Goal: Use online tool/utility: Utilize a website feature to perform a specific function

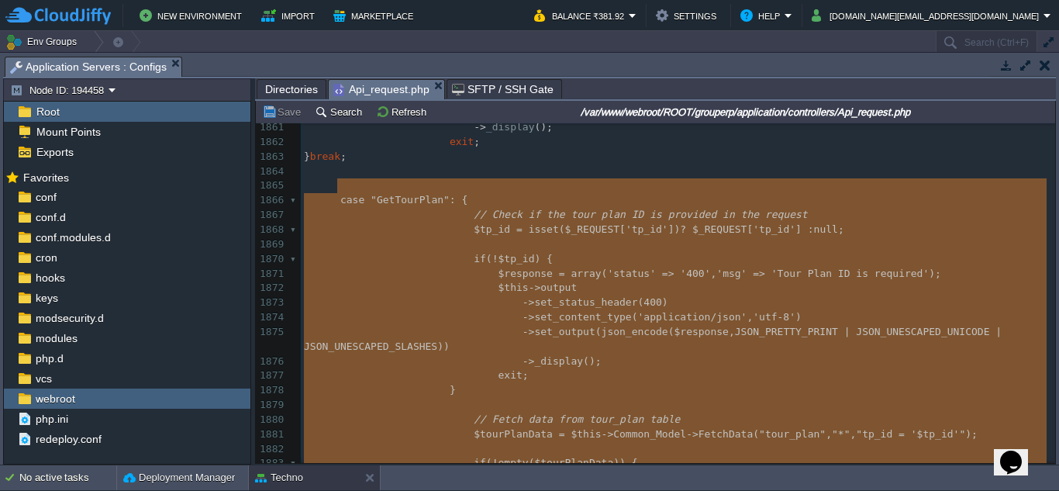
type textarea "-"
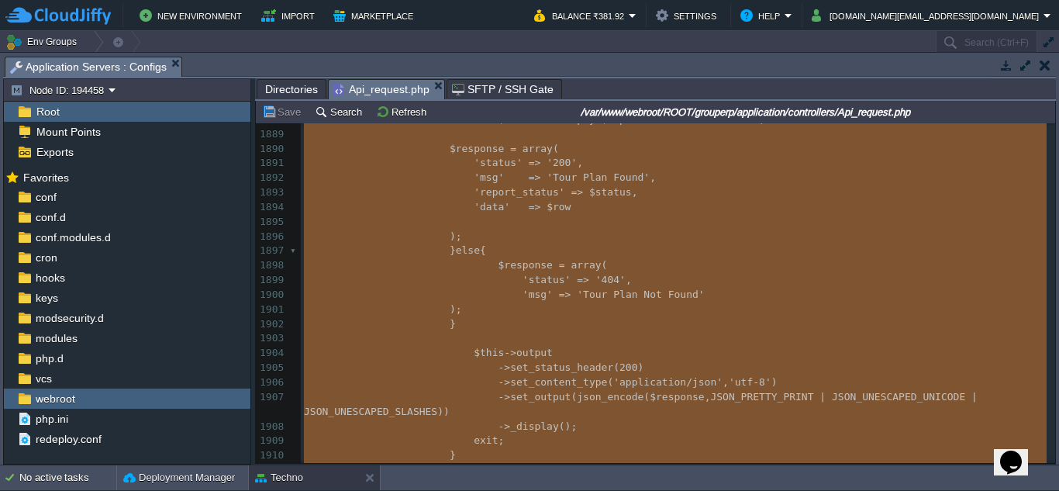
scroll to position [28592, 0]
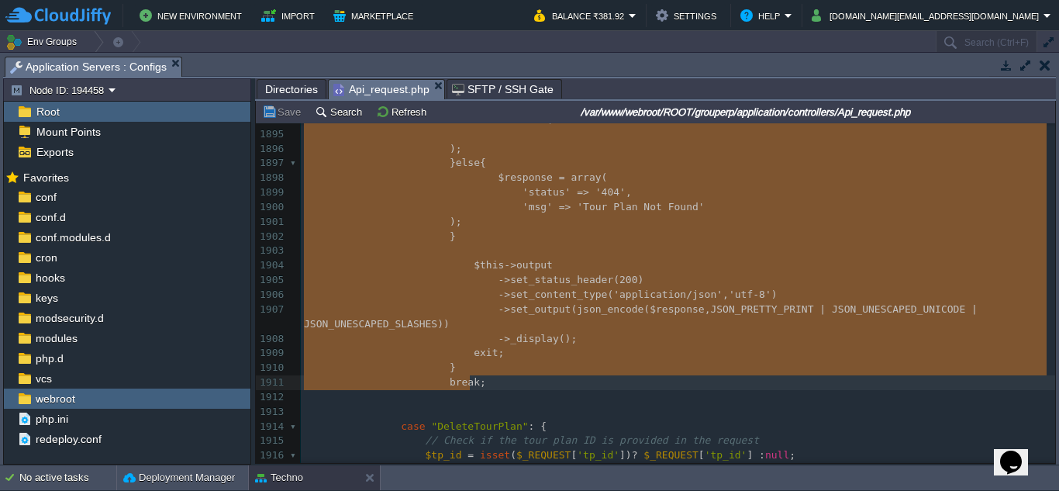
drag, startPoint x: 335, startPoint y: 184, endPoint x: 551, endPoint y: 389, distance: 297.9
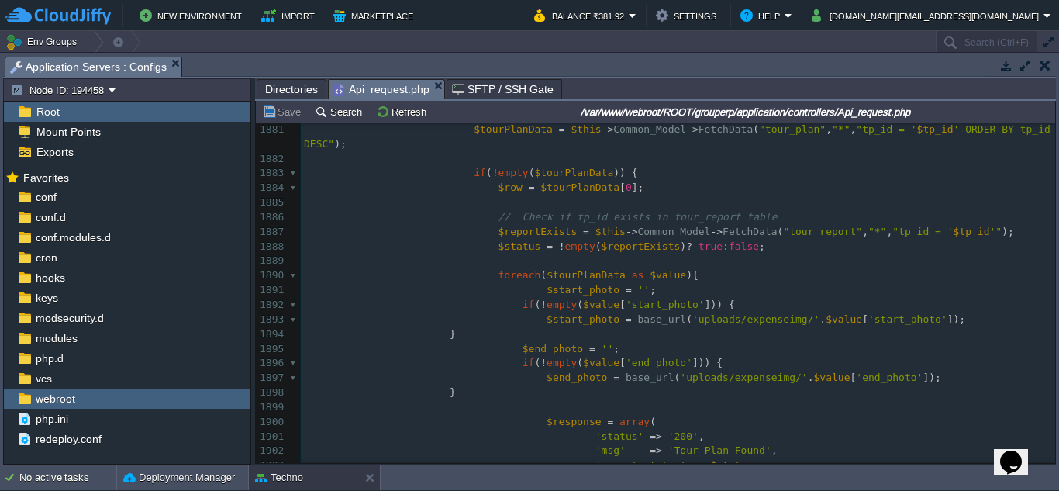
scroll to position [28605, 0]
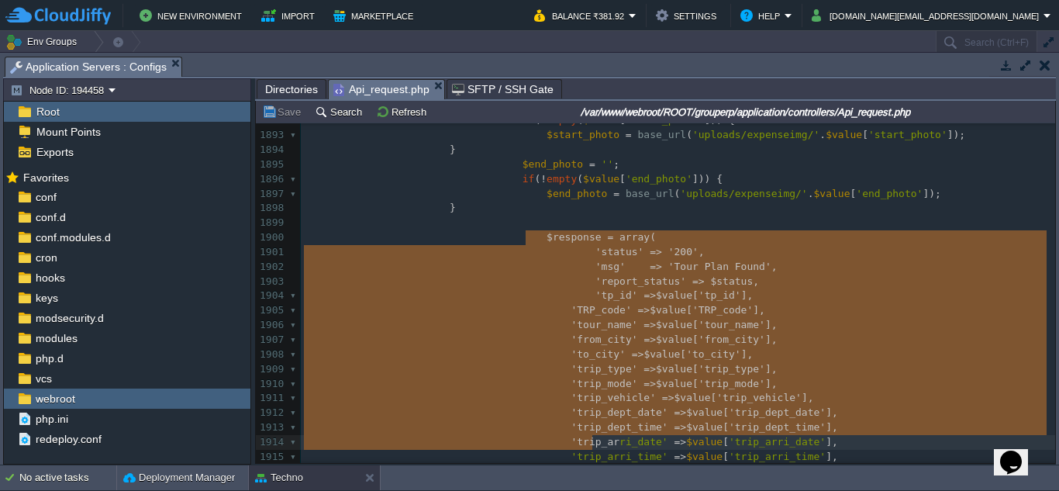
type textarea "-"
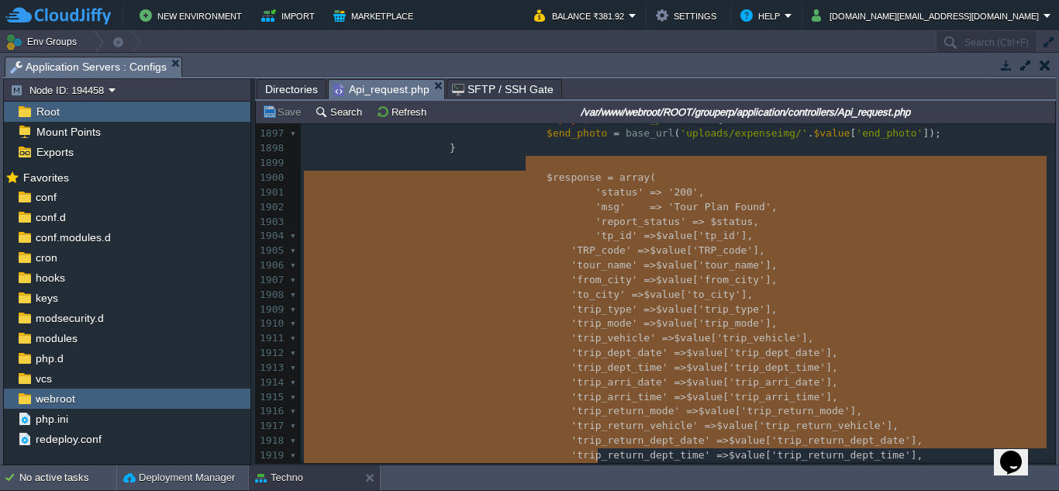
scroll to position [28708, 0]
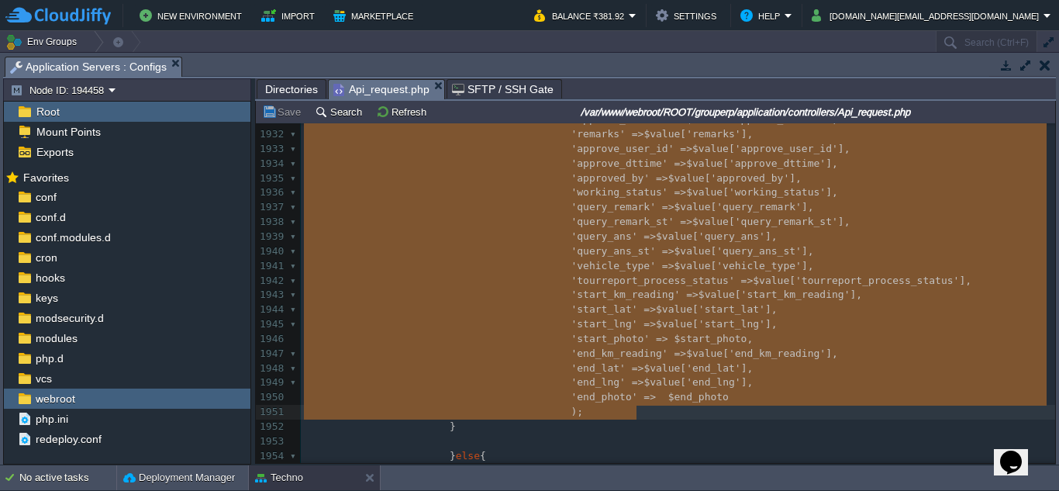
drag, startPoint x: 519, startPoint y: 234, endPoint x: 639, endPoint y: 410, distance: 213.2
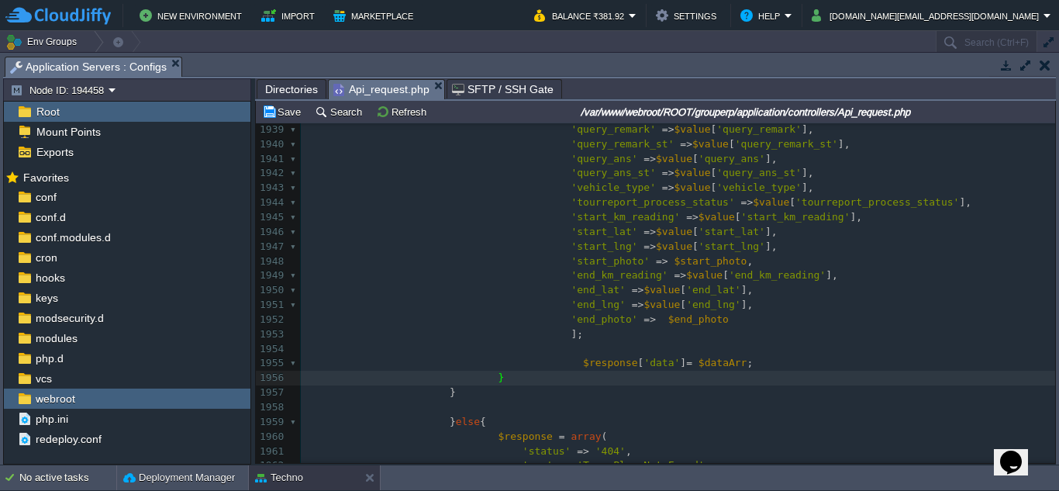
click at [591, 331] on span at bounding box center [595, 334] width 24 height 15
click at [547, 336] on span at bounding box center [559, 334] width 24 height 15
click at [565, 337] on span at bounding box center [577, 334] width 24 height 15
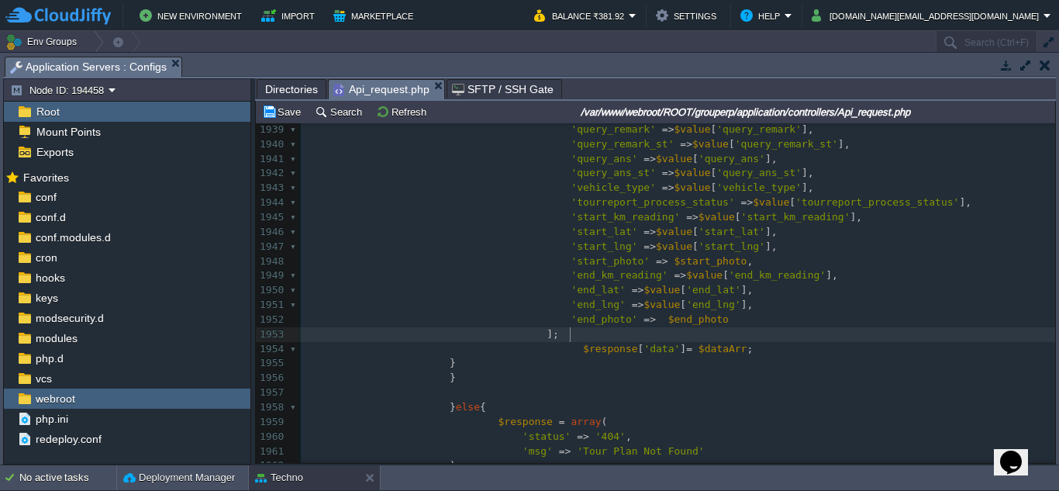
click at [523, 352] on span at bounding box center [535, 349] width 24 height 15
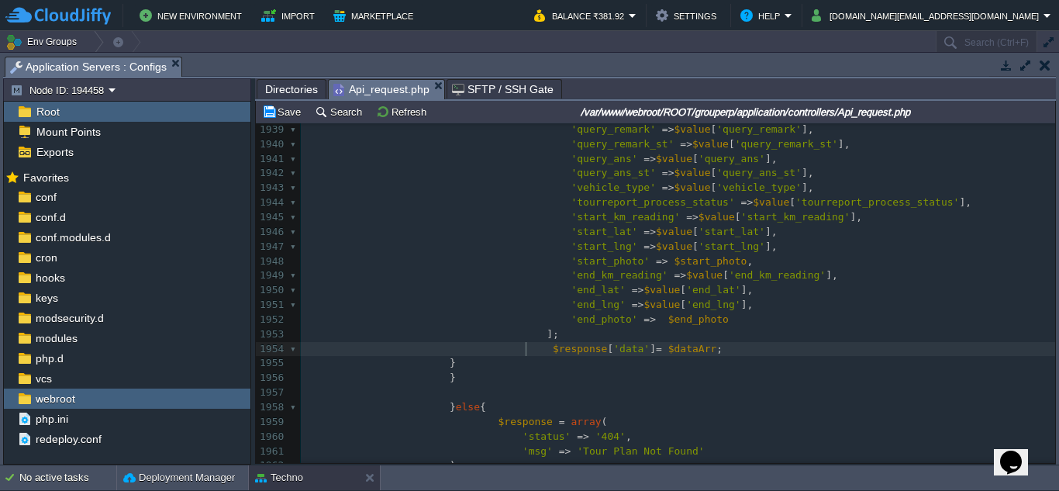
click at [477, 365] on div "xxxxxxxxxx $response = array ( 1929 'tpestimatecost' => $value [ 'tpestimatecos…" at bounding box center [678, 298] width 755 height 643
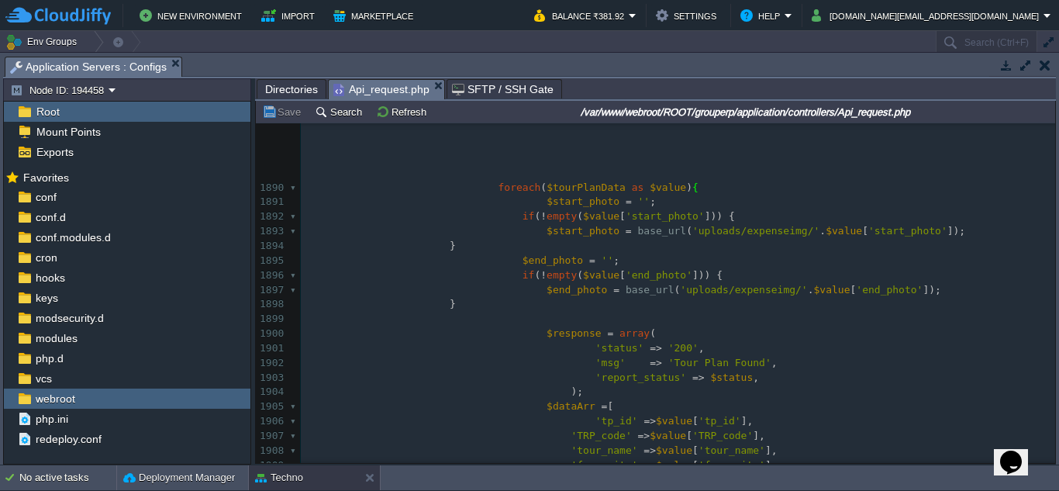
scroll to position [28508, 0]
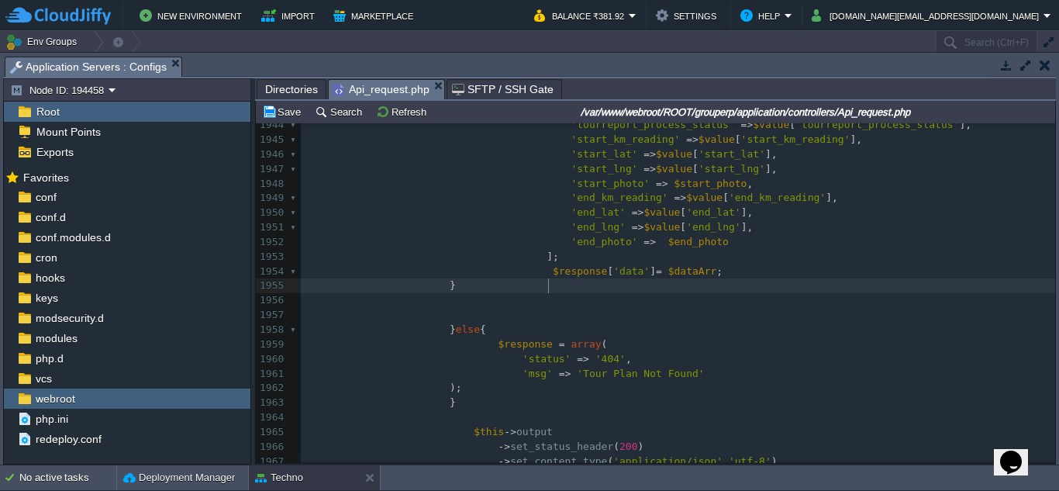
click at [548, 289] on div "xxxxxxxxxx if ( ! empty ( $tourPlanData )) { 1931 'date' => $value [ 'date' ], …" at bounding box center [678, 388] width 755 height 921
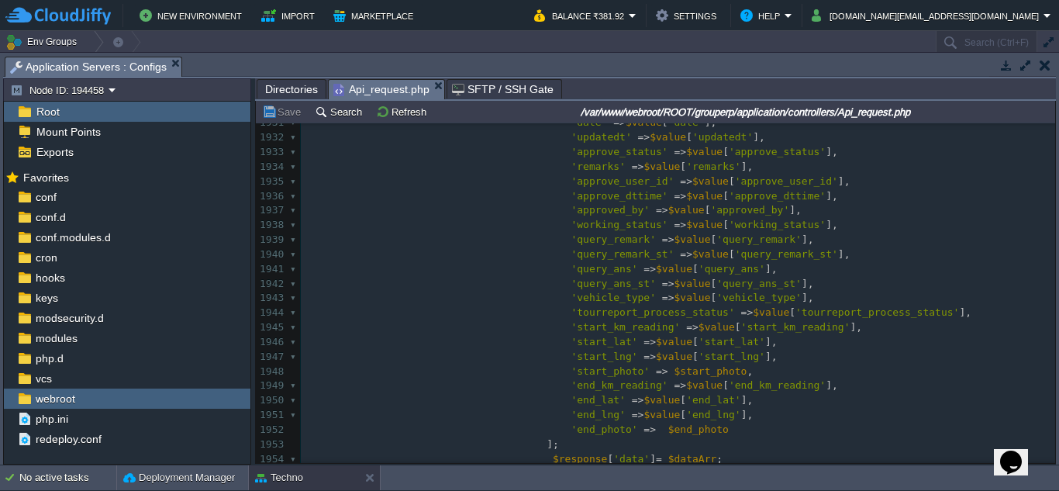
scroll to position [29129, 0]
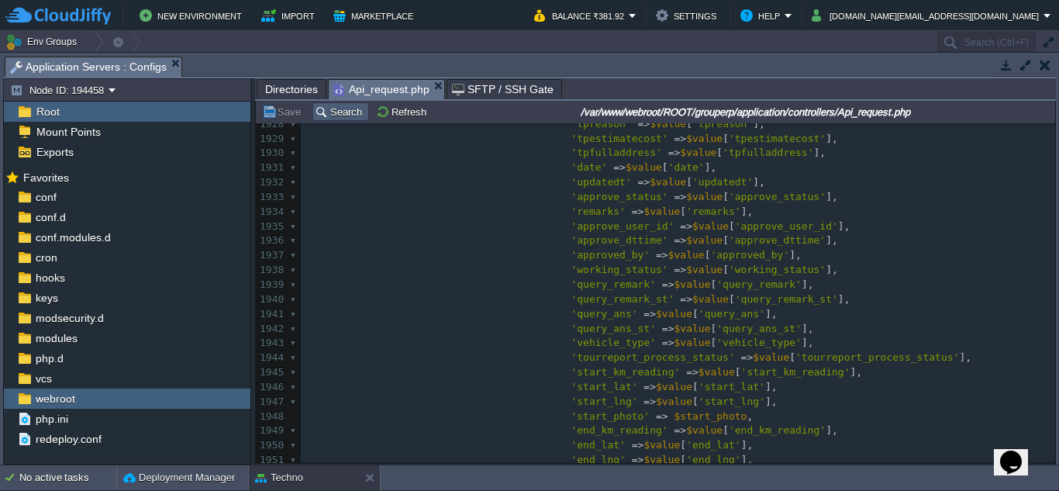
click at [336, 112] on button "Search" at bounding box center [341, 112] width 52 height 14
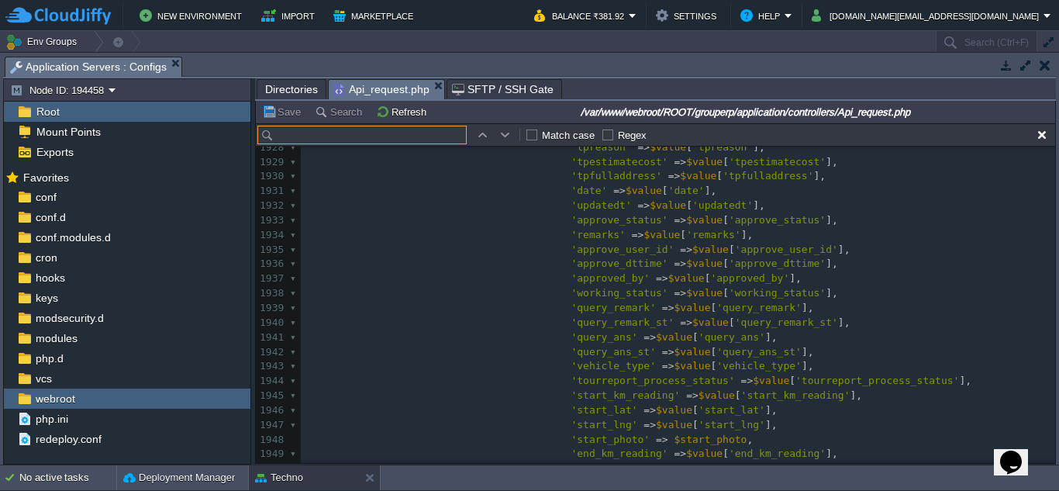
scroll to position [29152, 0]
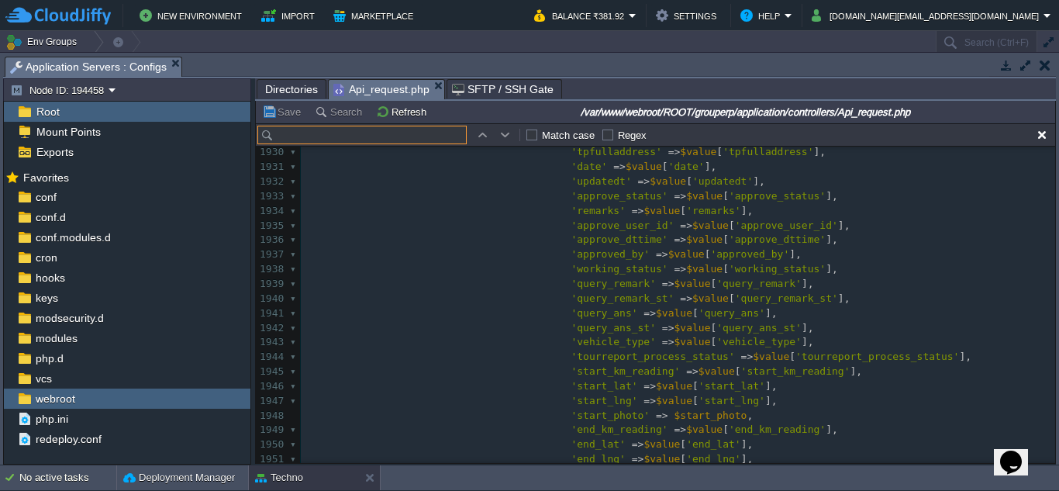
paste input "TourplanListByEmp"
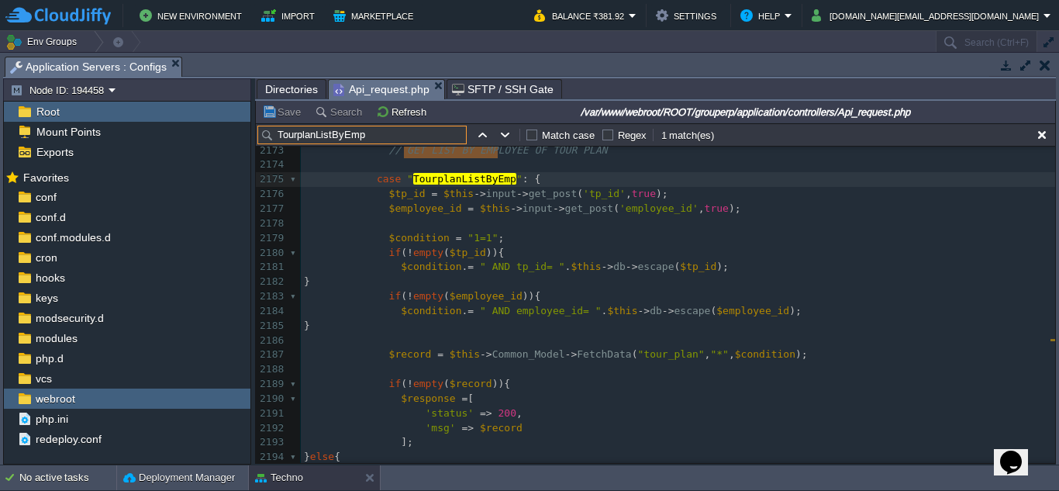
scroll to position [32919, 0]
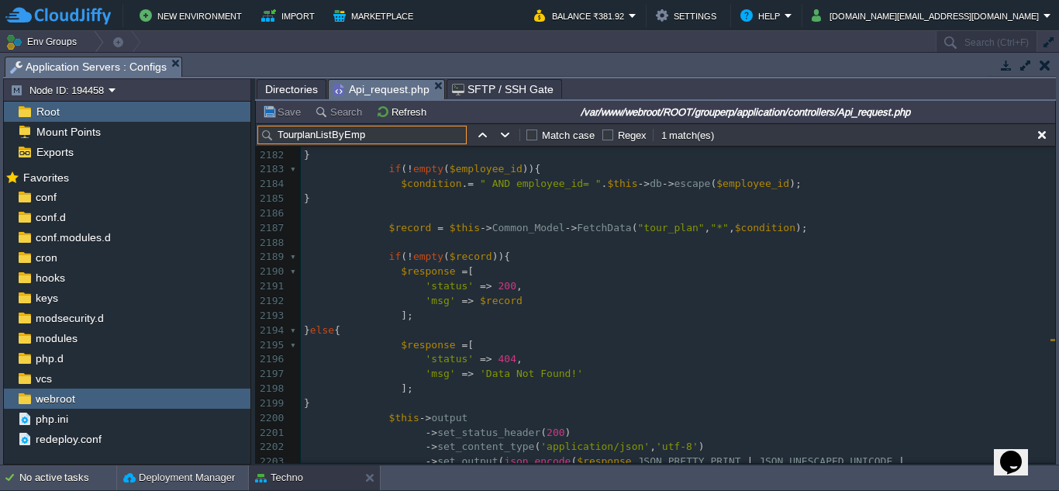
type input "TourplanListByEmp"
click at [711, 224] on div "xxxxxxxxxx 2171 break ; 2172 ​ 2173 // GET LIST BY EMPLOYEE OF TOUR PLAN 2174 ​…" at bounding box center [678, 301] width 755 height 628
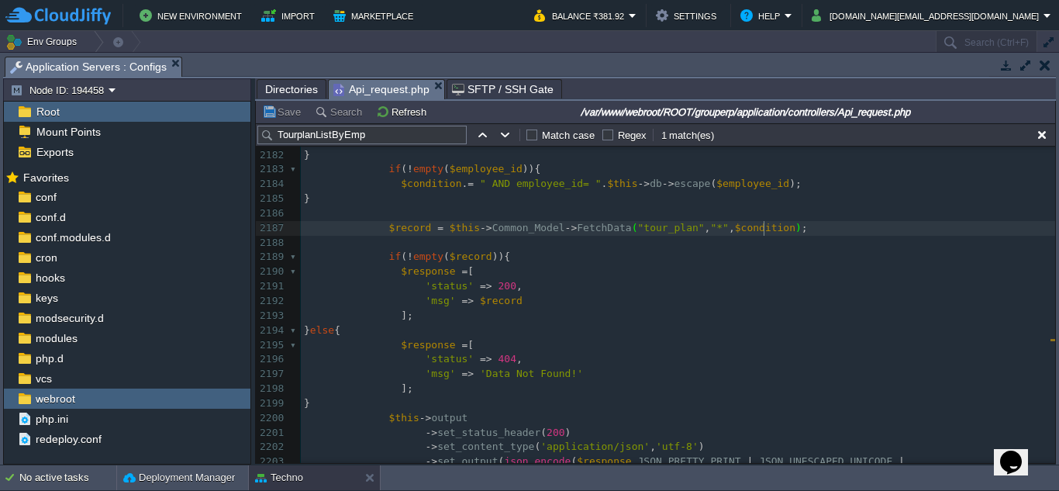
scroll to position [7, 6]
click at [341, 115] on button "Search" at bounding box center [341, 112] width 52 height 14
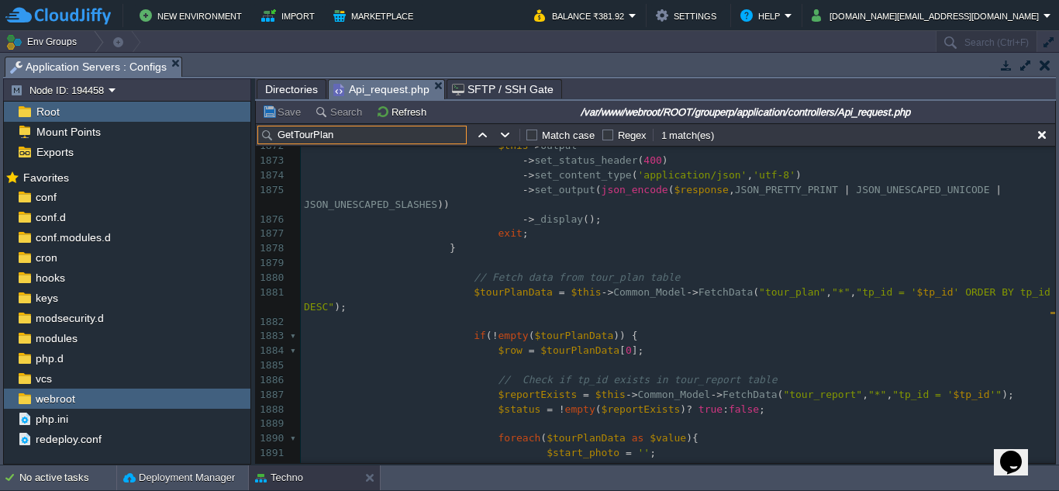
scroll to position [28311, 0]
type input "GetTourPlan"
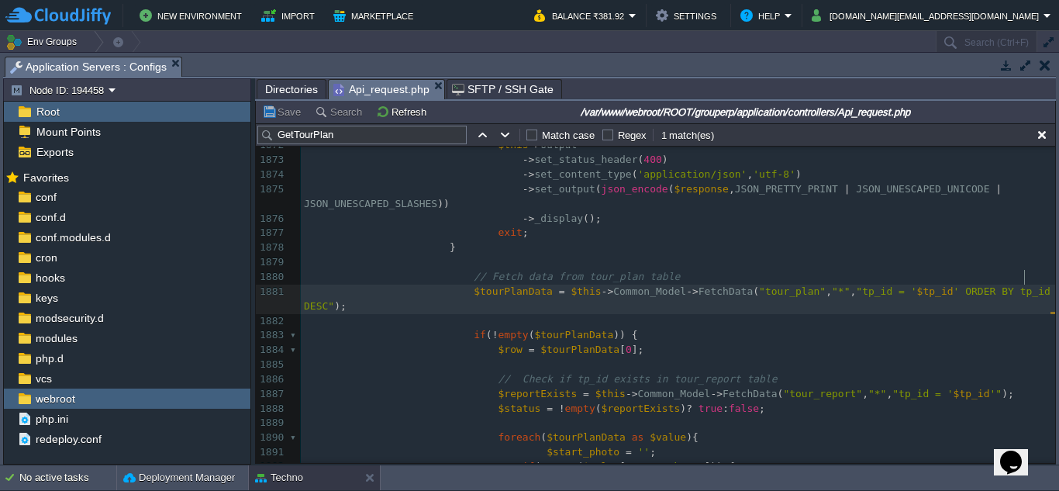
click at [1023, 285] on span "' ORDER BY tp_id DESC"" at bounding box center [680, 298] width 753 height 26
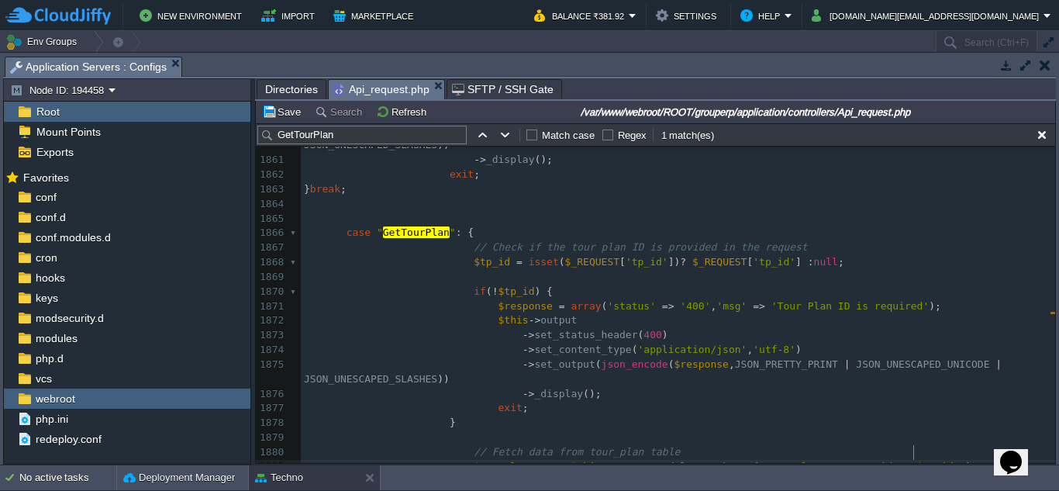
scroll to position [28001, 0]
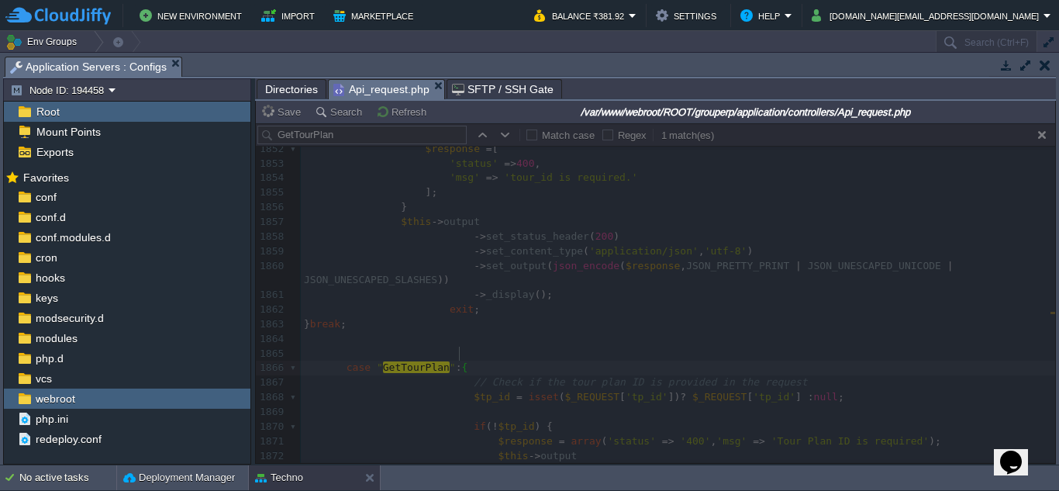
click at [1044, 140] on div at bounding box center [656, 293] width 800 height 340
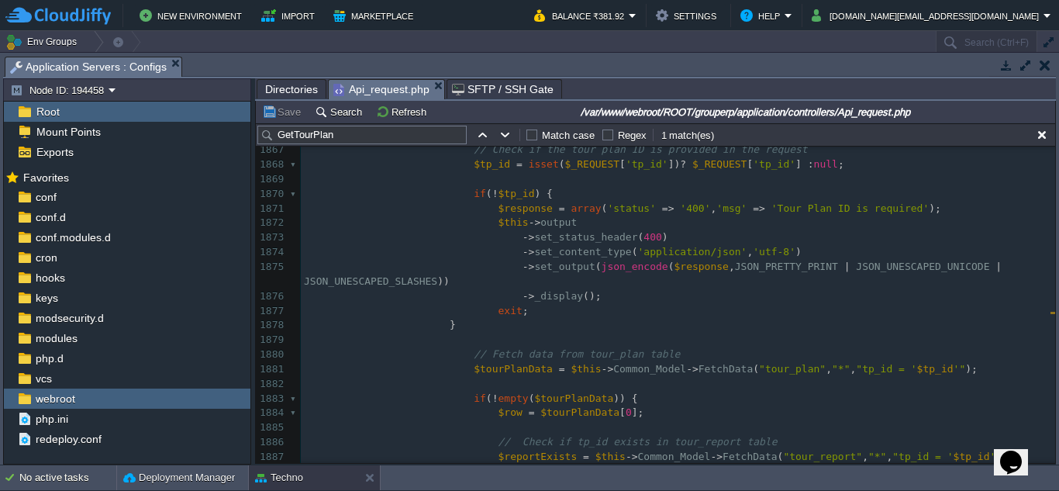
scroll to position [28156, 0]
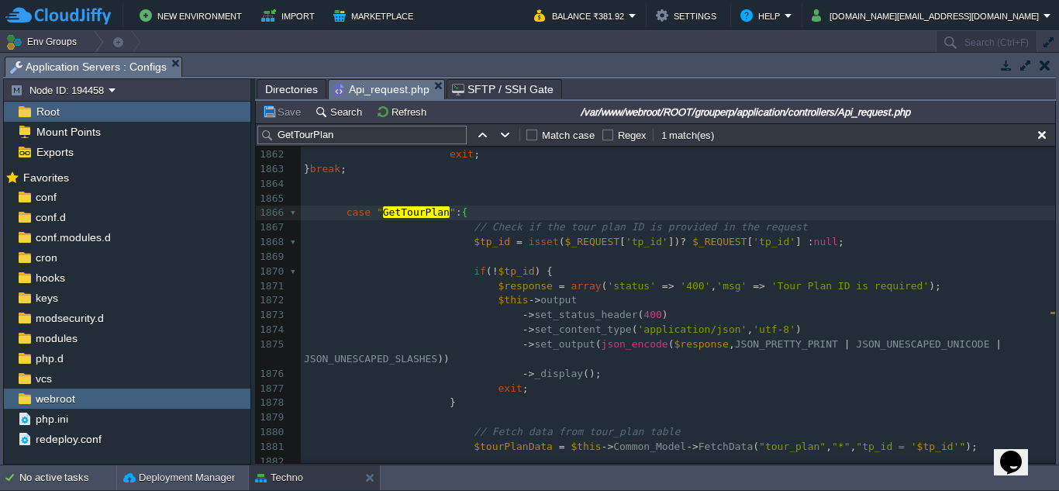
click at [480, 338] on span at bounding box center [413, 344] width 219 height 12
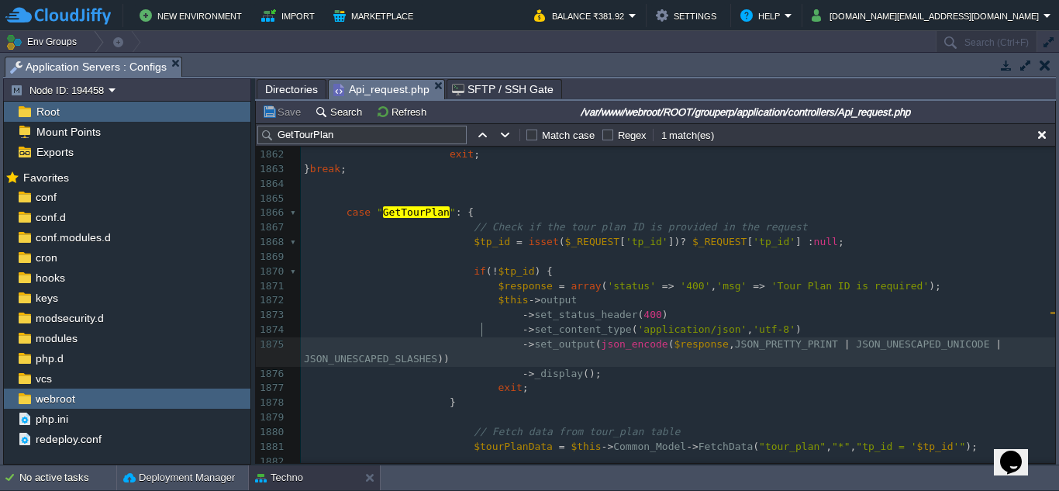
click at [483, 366] on div "xxxxxxxxxx $records = $this -> Common_Model -> db_query ( "SELECT a.user_id,b.e…" at bounding box center [678, 418] width 755 height 862
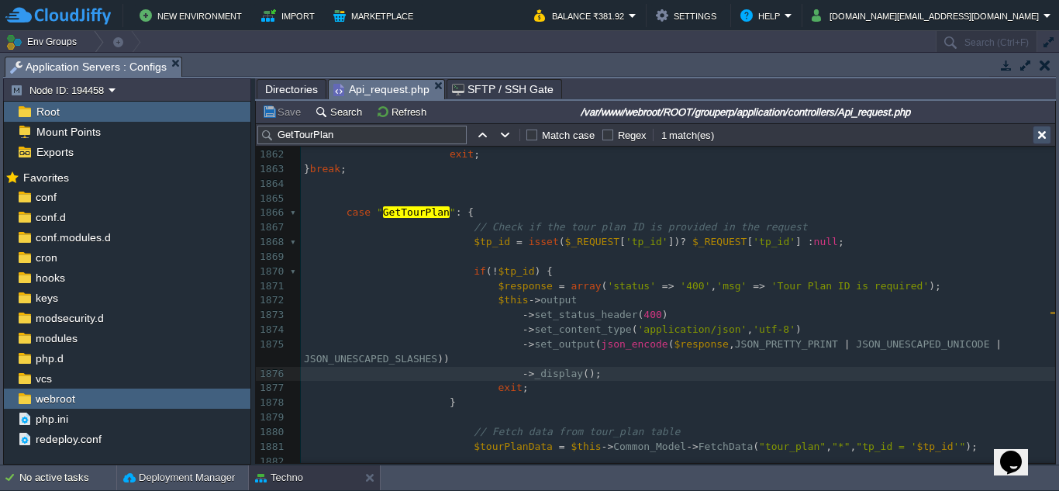
click at [1045, 136] on button "button" at bounding box center [1042, 135] width 14 height 14
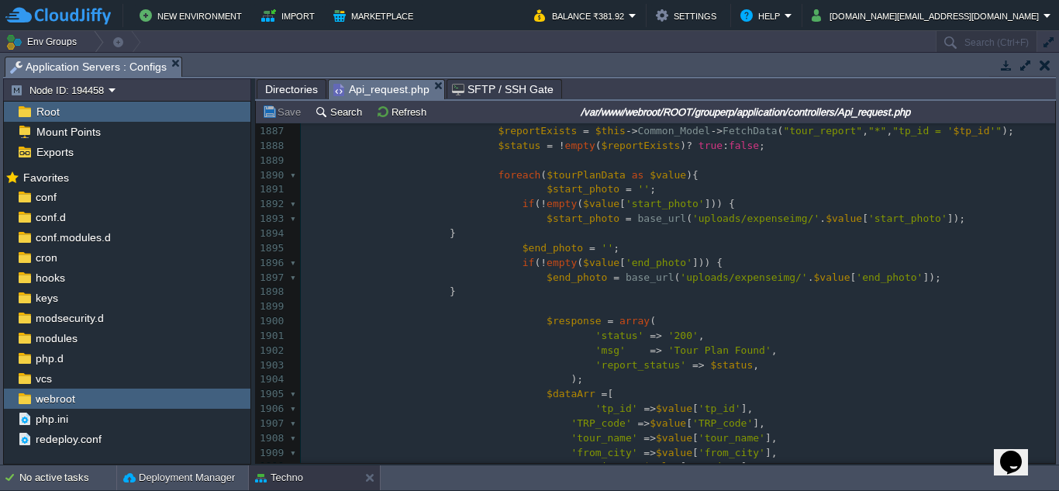
scroll to position [28521, 0]
type textarea "'report_status' => $status,"
drag, startPoint x: 727, startPoint y: 366, endPoint x: 572, endPoint y: 362, distance: 155.1
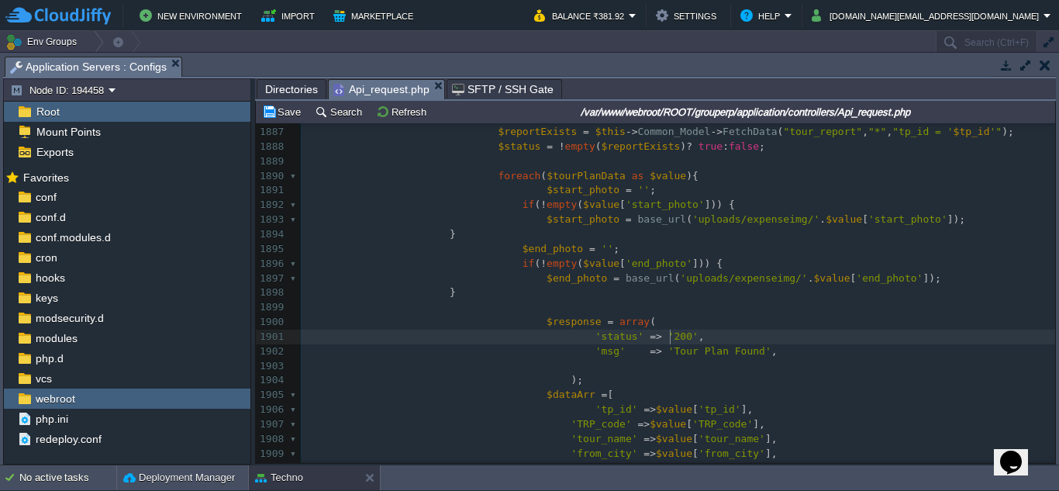
click at [675, 344] on pre "'status' => '200' ," at bounding box center [678, 337] width 755 height 15
click at [730, 367] on span "'Tour Plan Found'" at bounding box center [719, 366] width 103 height 12
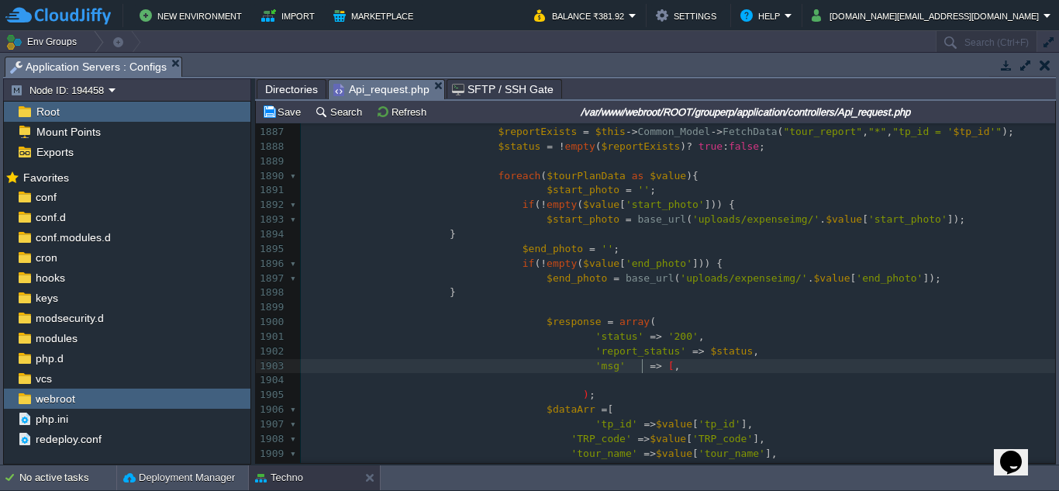
type textarea "[]"
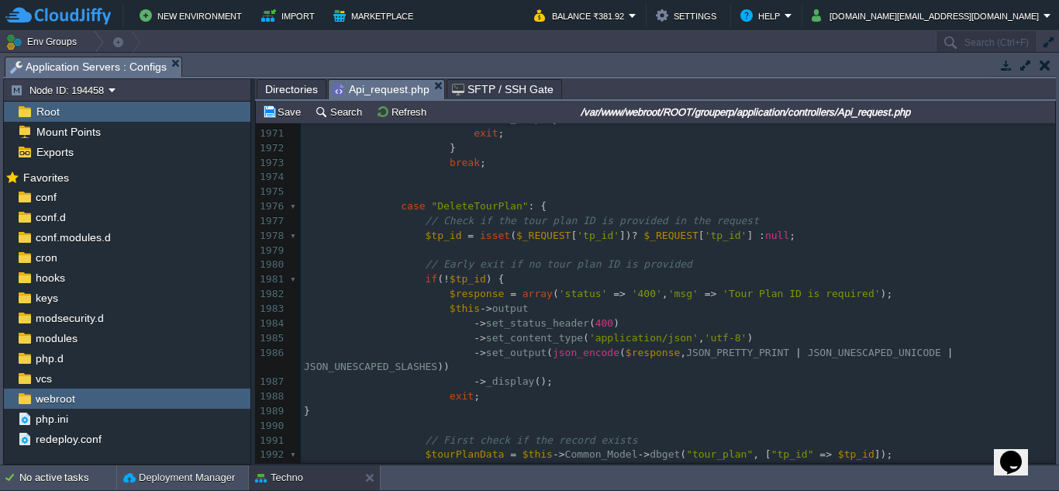
scroll to position [29296, 0]
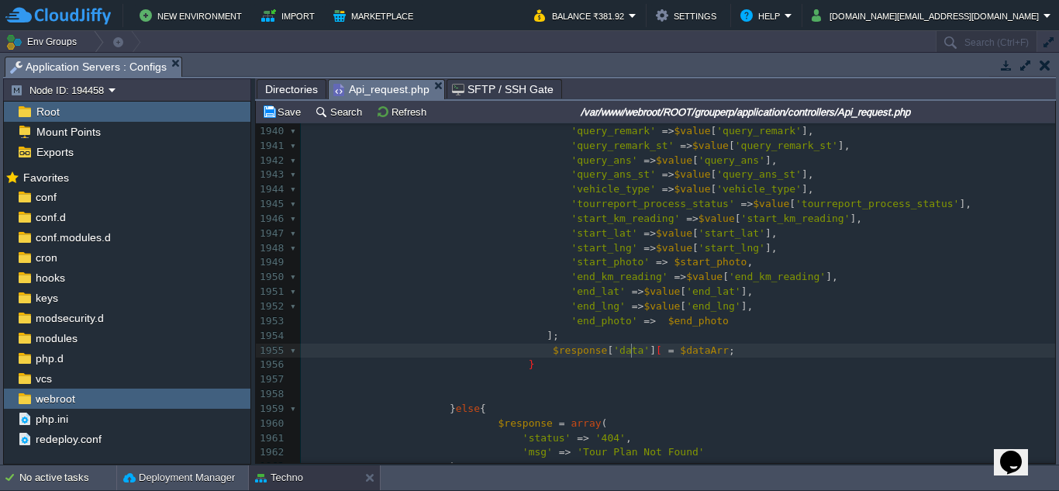
type textarea "[]"
type textarea "msg"
click at [730, 318] on div "xxxxxxxxxx 'msg' => [ ] , 1929 'tpreason' => $value [ 'tpreason' ], 1930 'tpest…" at bounding box center [678, 300] width 755 height 672
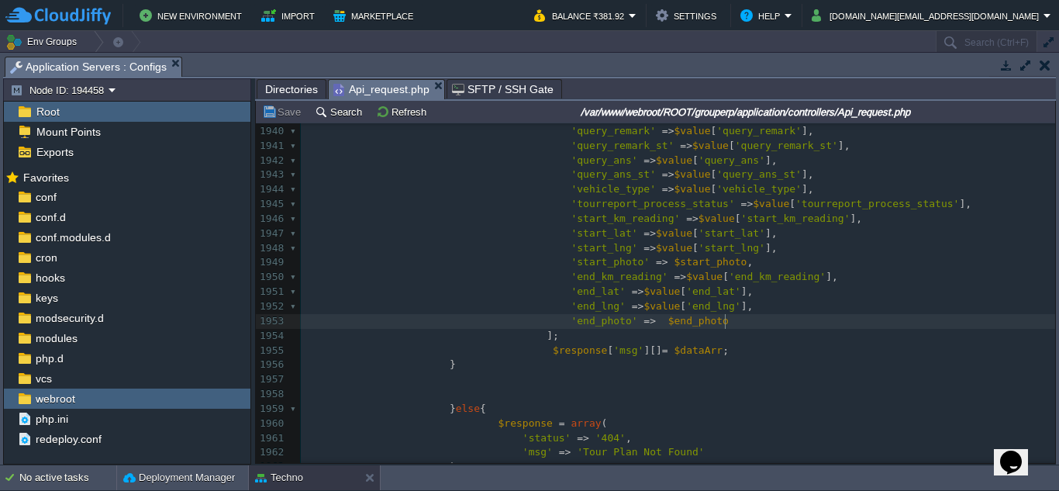
click at [294, 88] on span "Directories" at bounding box center [291, 89] width 53 height 19
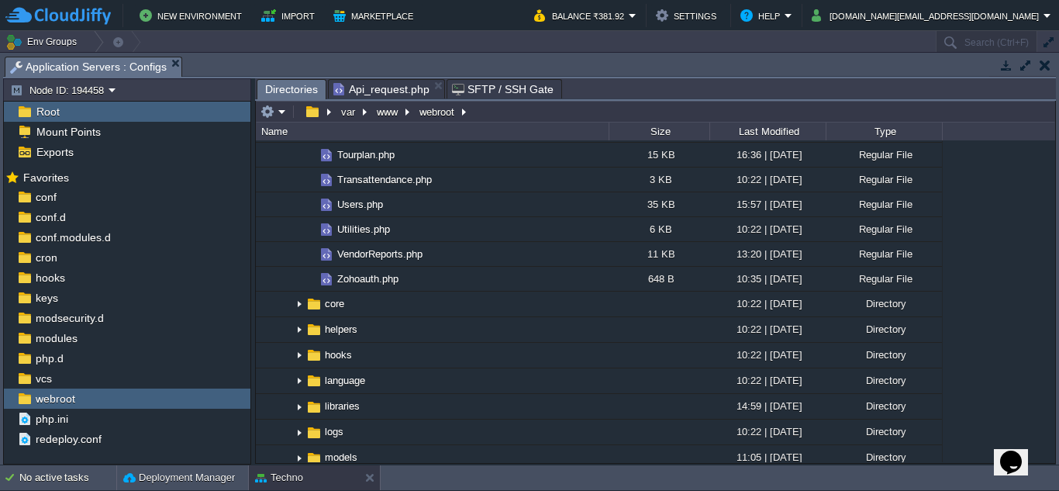
scroll to position [1473, 0]
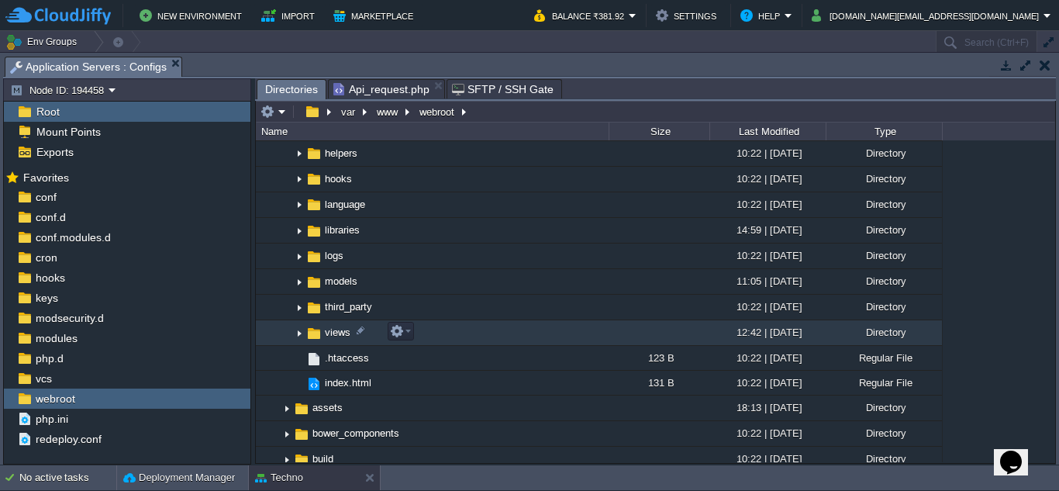
click at [302, 332] on img at bounding box center [299, 333] width 12 height 24
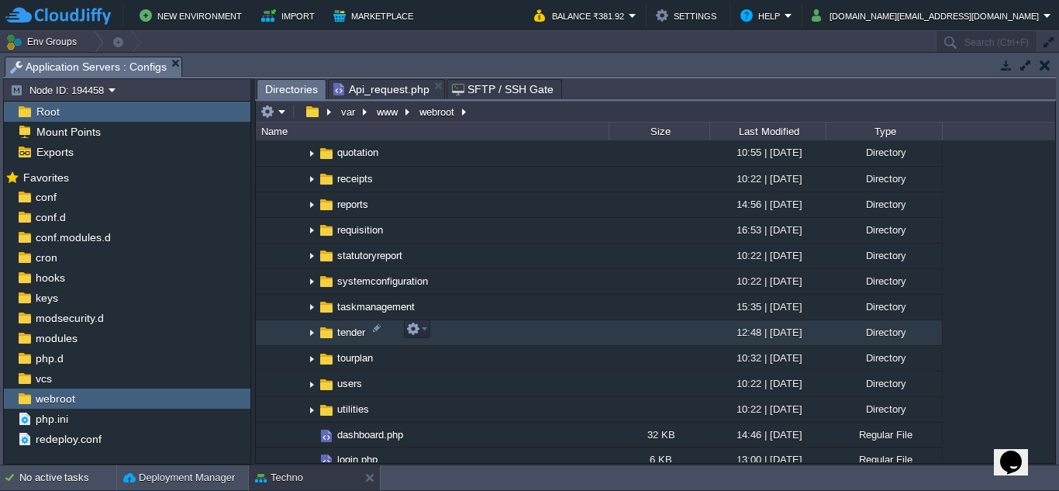
scroll to position [2171, 0]
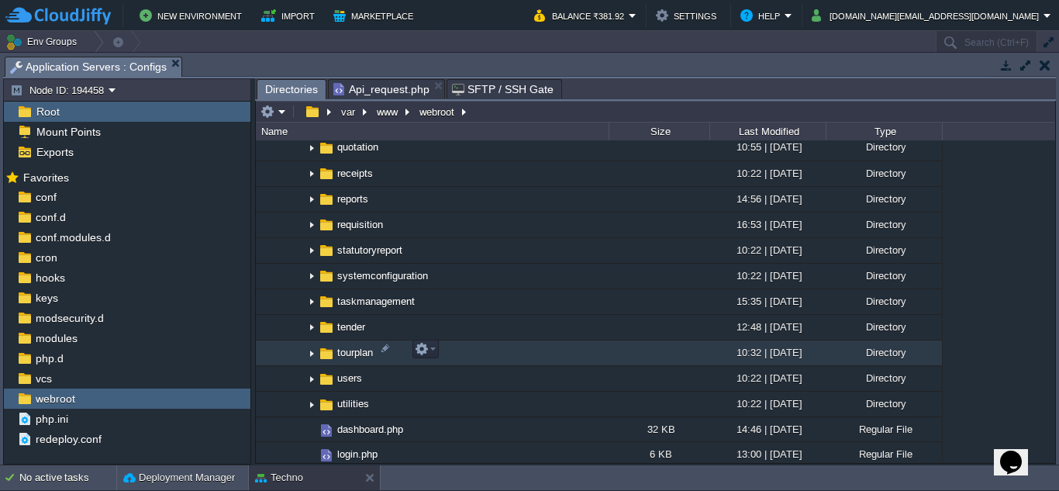
click at [309, 351] on img at bounding box center [312, 353] width 12 height 24
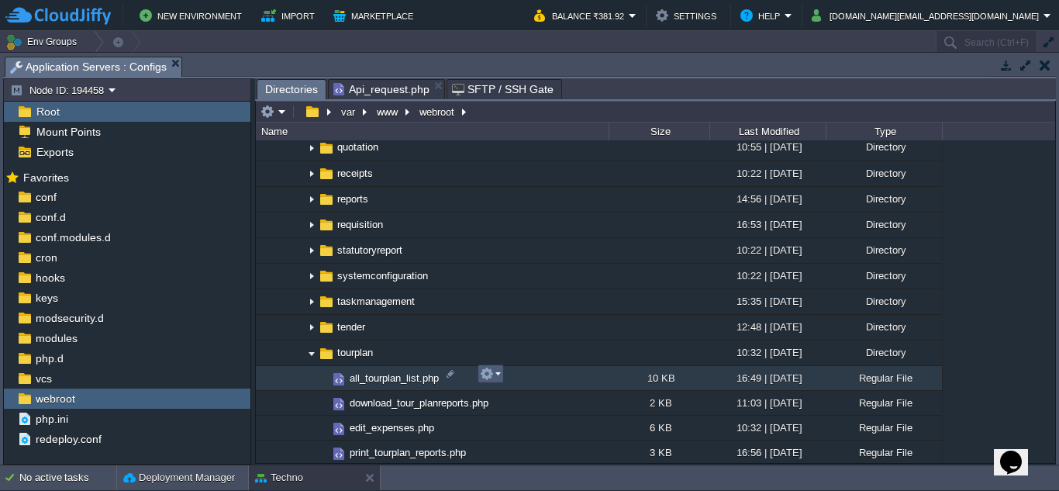
click at [497, 375] on em at bounding box center [490, 374] width 21 height 14
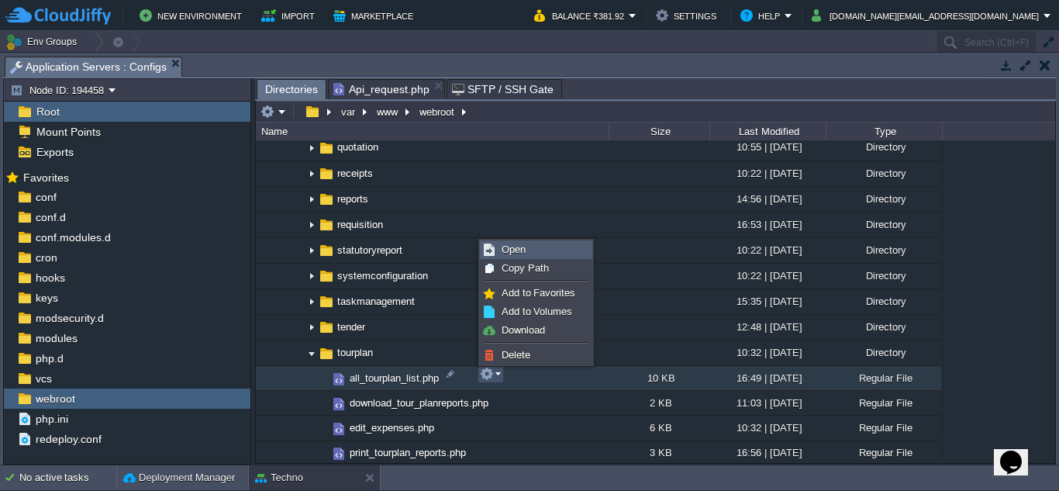
click at [510, 253] on span "Open" at bounding box center [514, 250] width 24 height 12
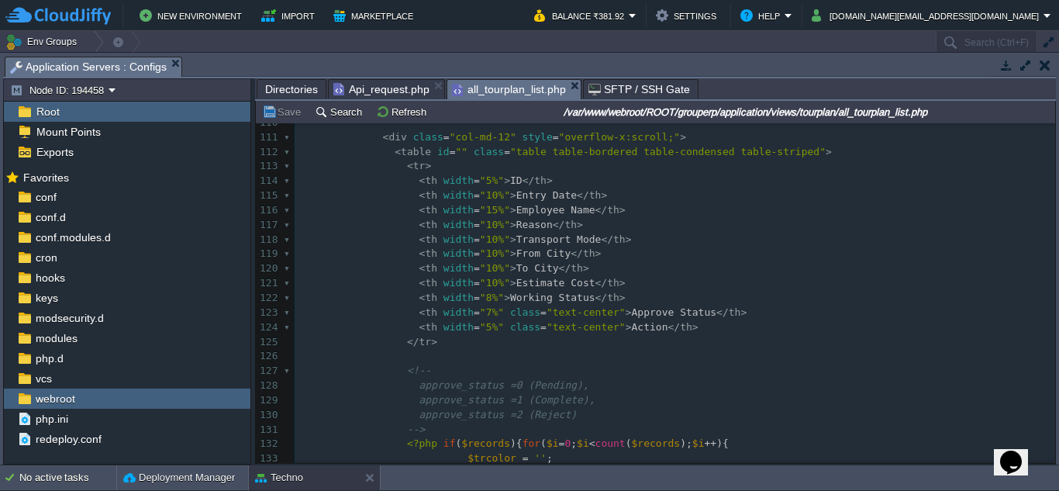
scroll to position [1756, 0]
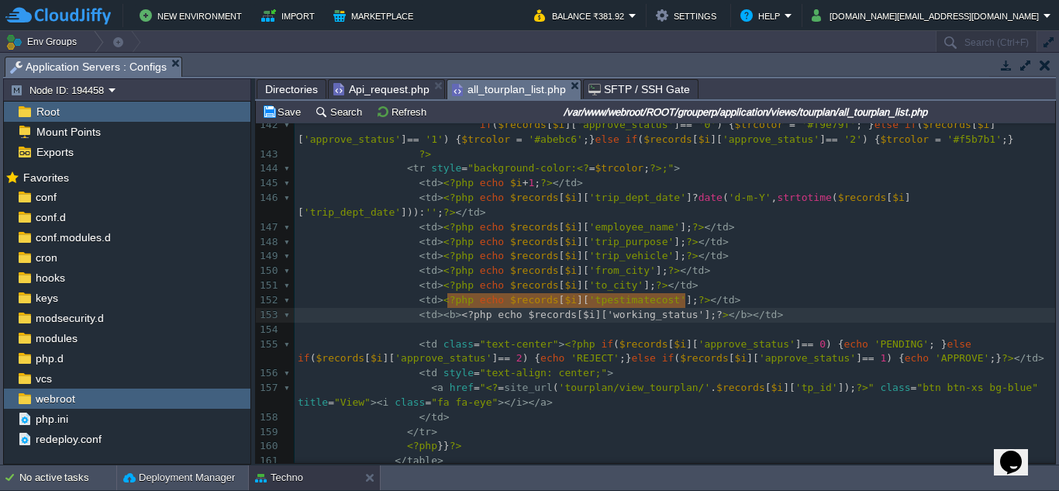
drag, startPoint x: 447, startPoint y: 301, endPoint x: 684, endPoint y: 301, distance: 236.5
type textarea "<?php echo $records[$i]['working_status'];?>"
paste textarea
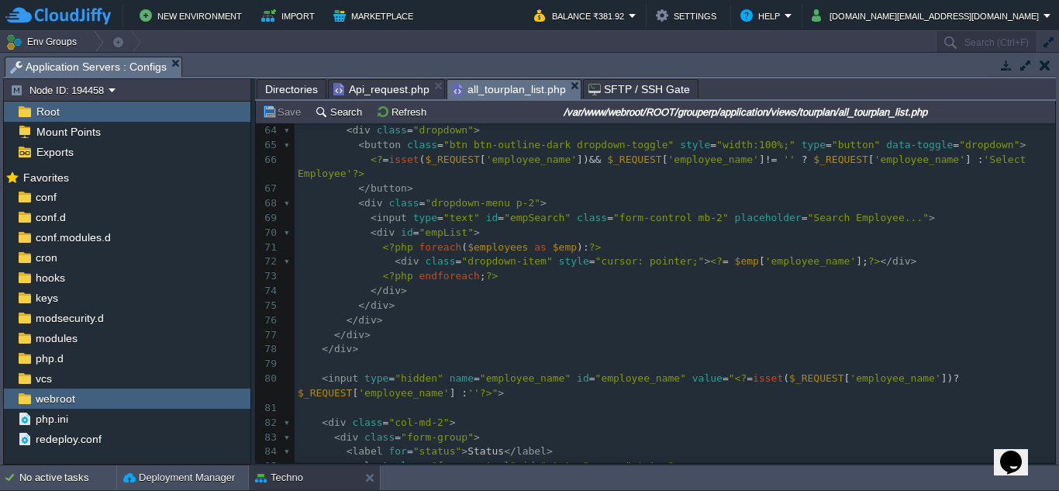
scroll to position [931, 0]
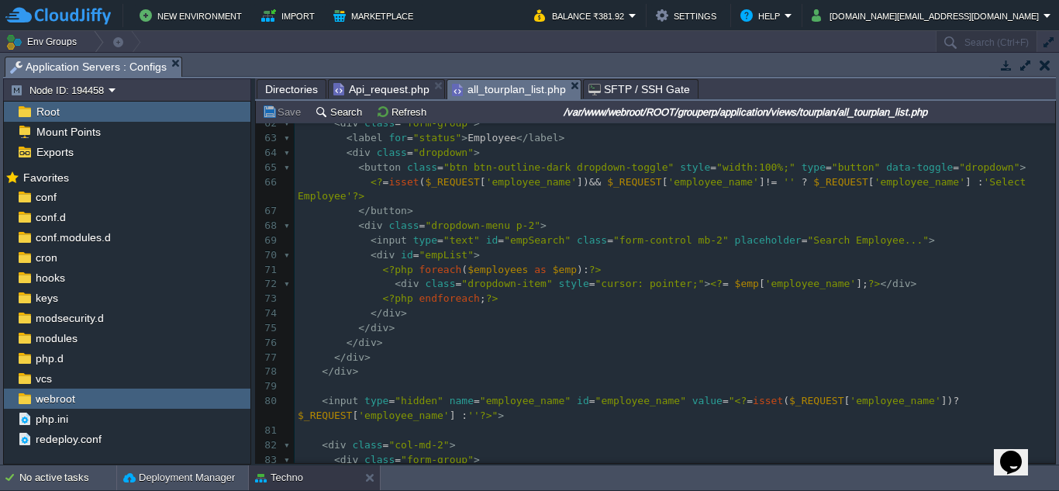
click at [704, 278] on span ">" at bounding box center [707, 284] width 6 height 12
